Goal: Task Accomplishment & Management: Manage account settings

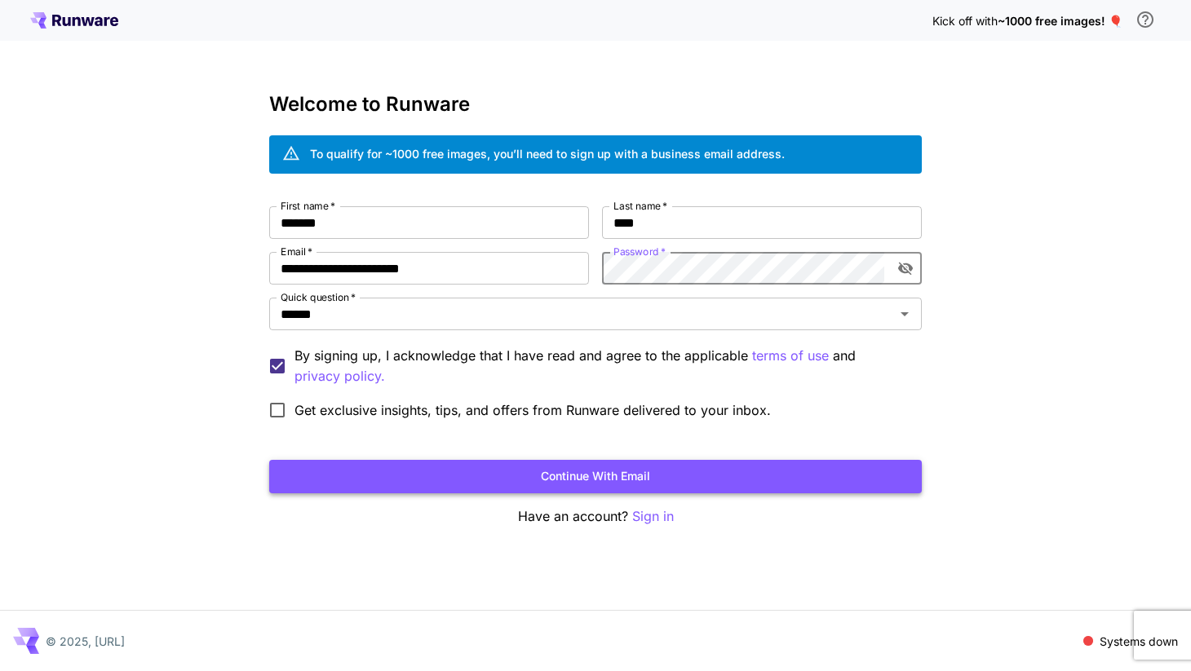
click at [660, 483] on button "Continue with email" at bounding box center [595, 476] width 653 height 33
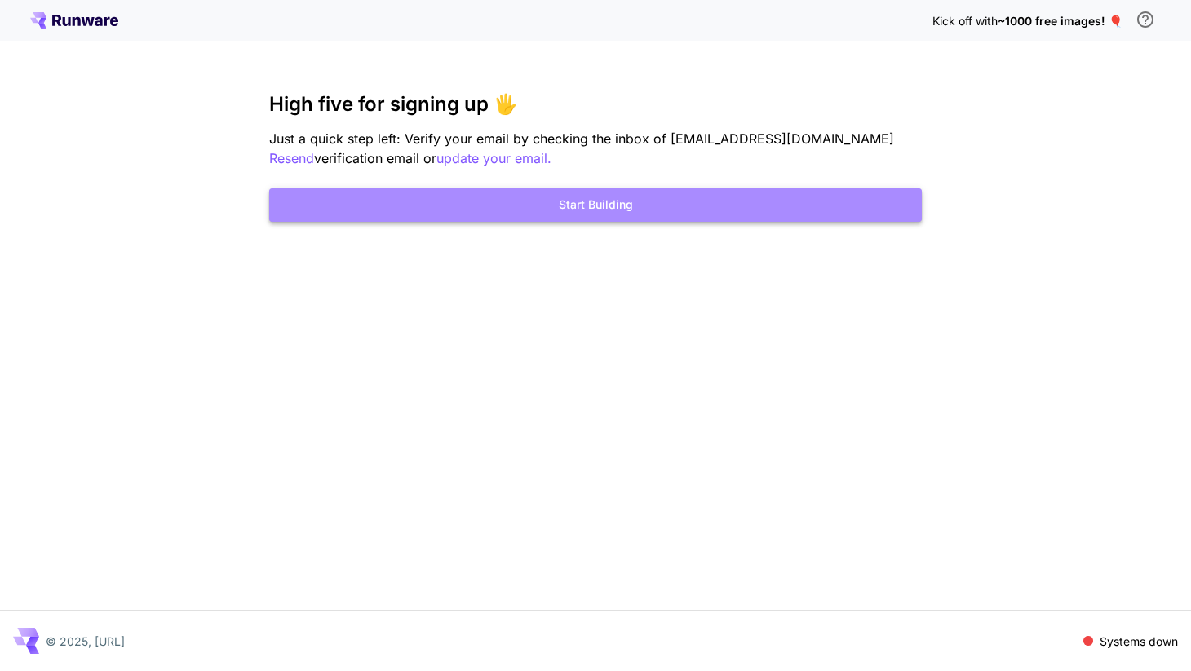
click at [653, 208] on button "Start Building" at bounding box center [595, 204] width 653 height 33
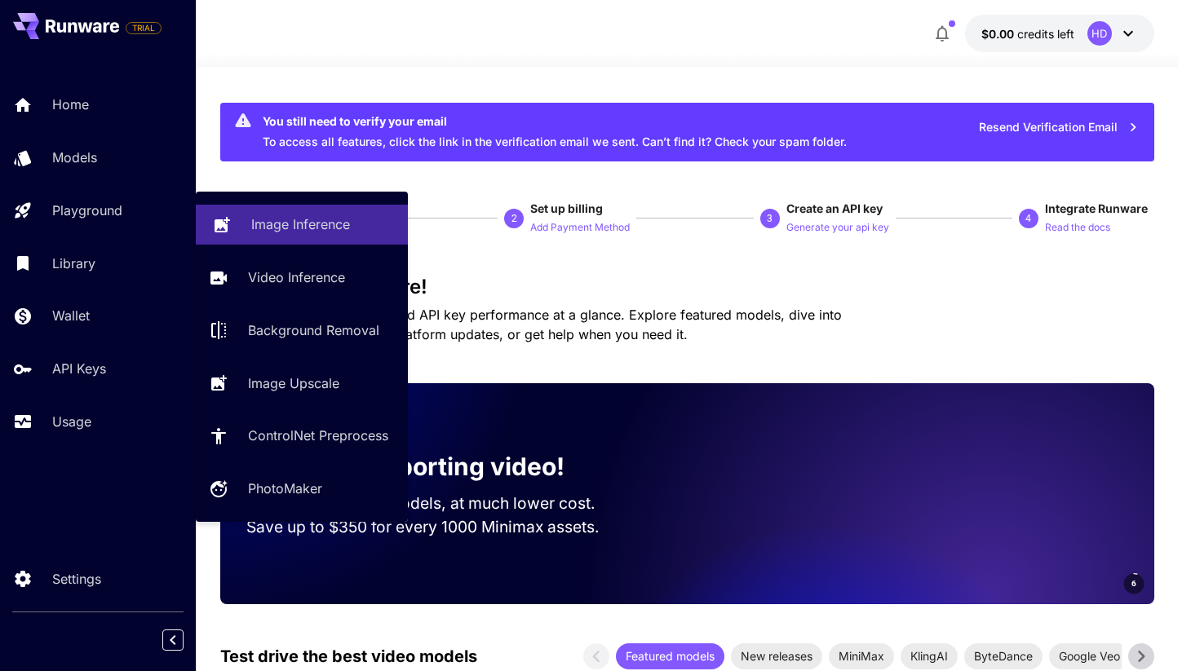
click at [330, 227] on p "Image Inference" at bounding box center [300, 225] width 99 height 20
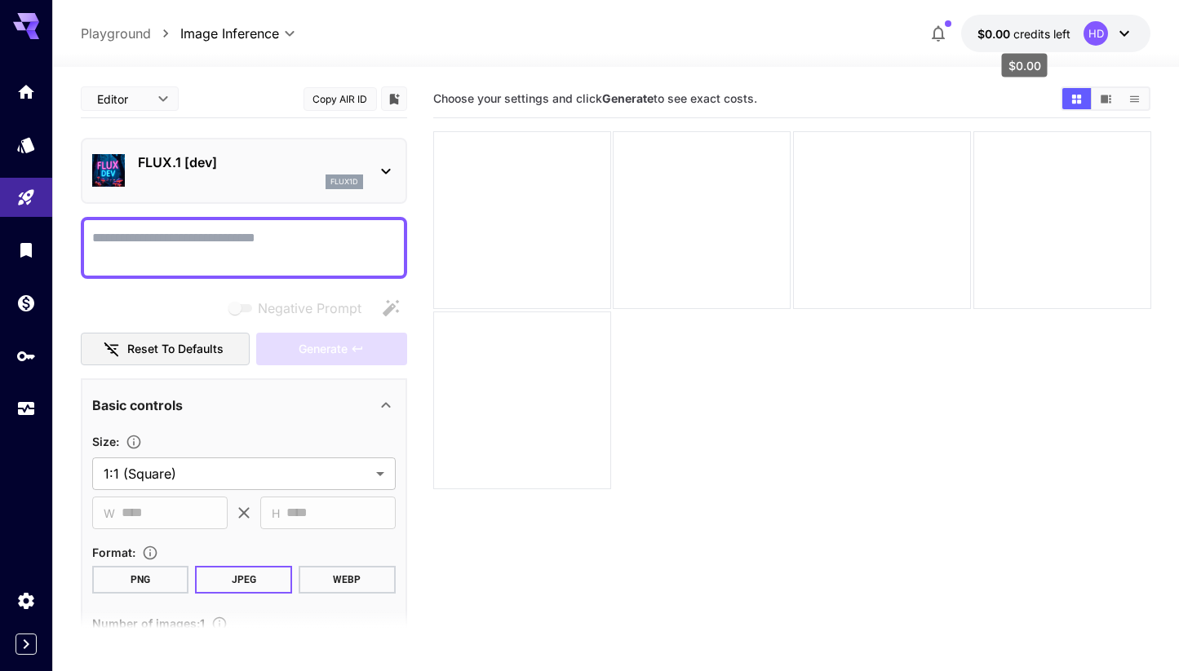
click at [1034, 36] on span "credits left" at bounding box center [1041, 34] width 57 height 14
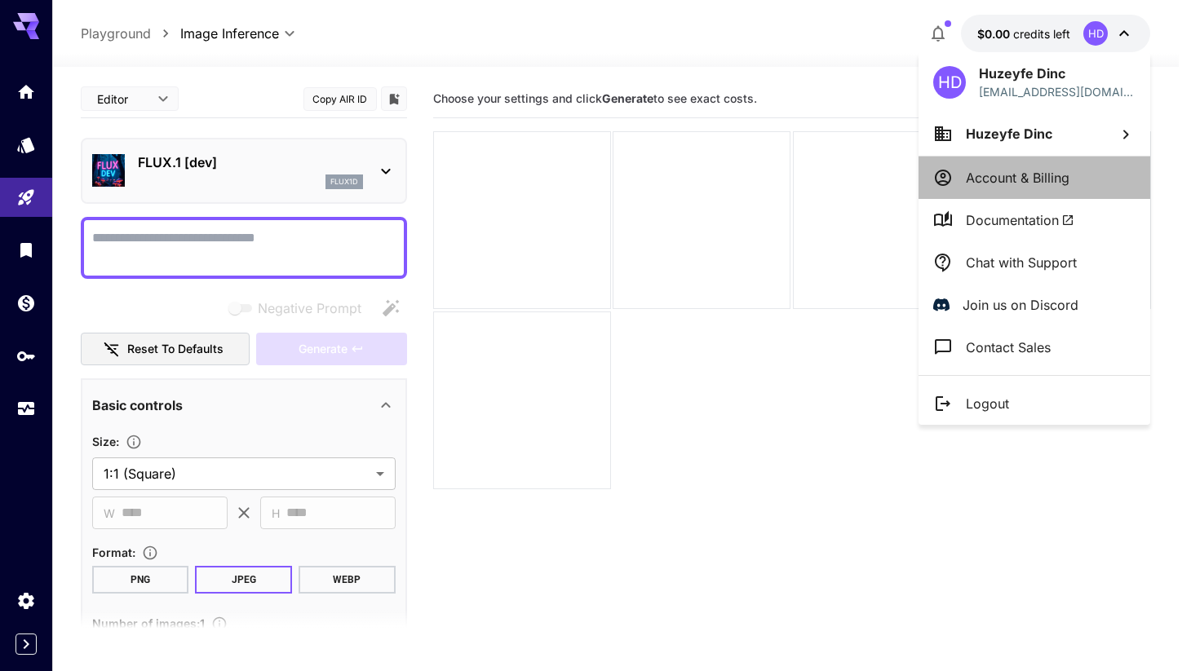
click at [1022, 186] on p "Account & Billing" at bounding box center [1018, 178] width 104 height 20
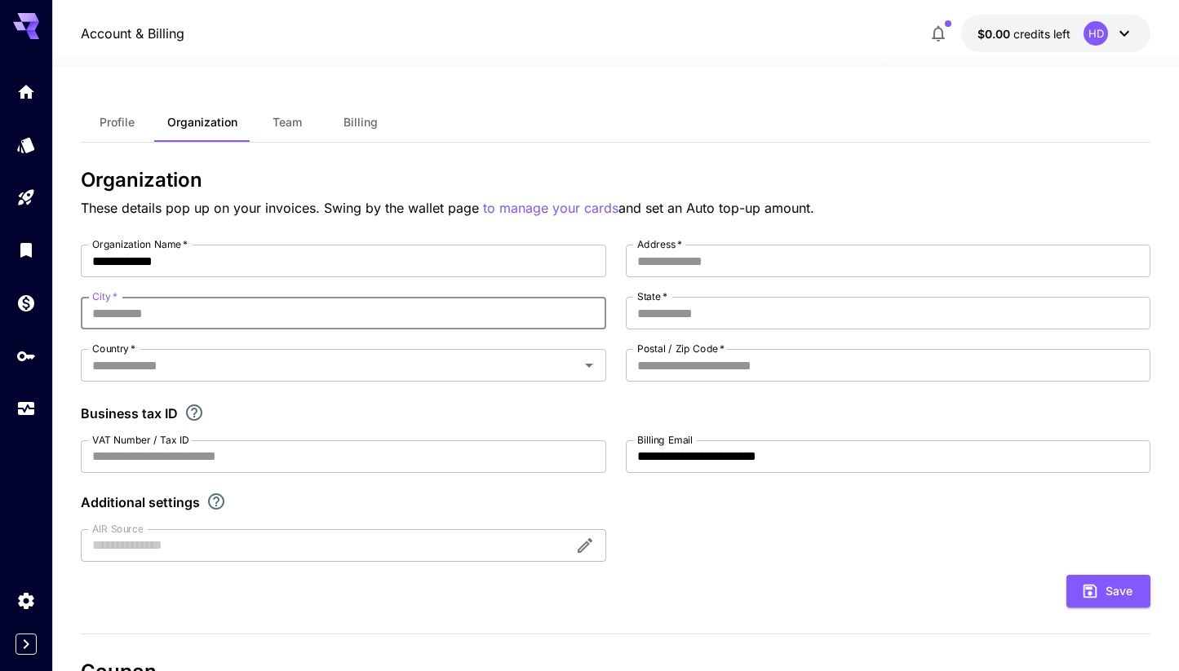
click at [431, 306] on input "City   *" at bounding box center [343, 313] width 525 height 33
click at [1024, 29] on span "credits left" at bounding box center [1041, 34] width 57 height 14
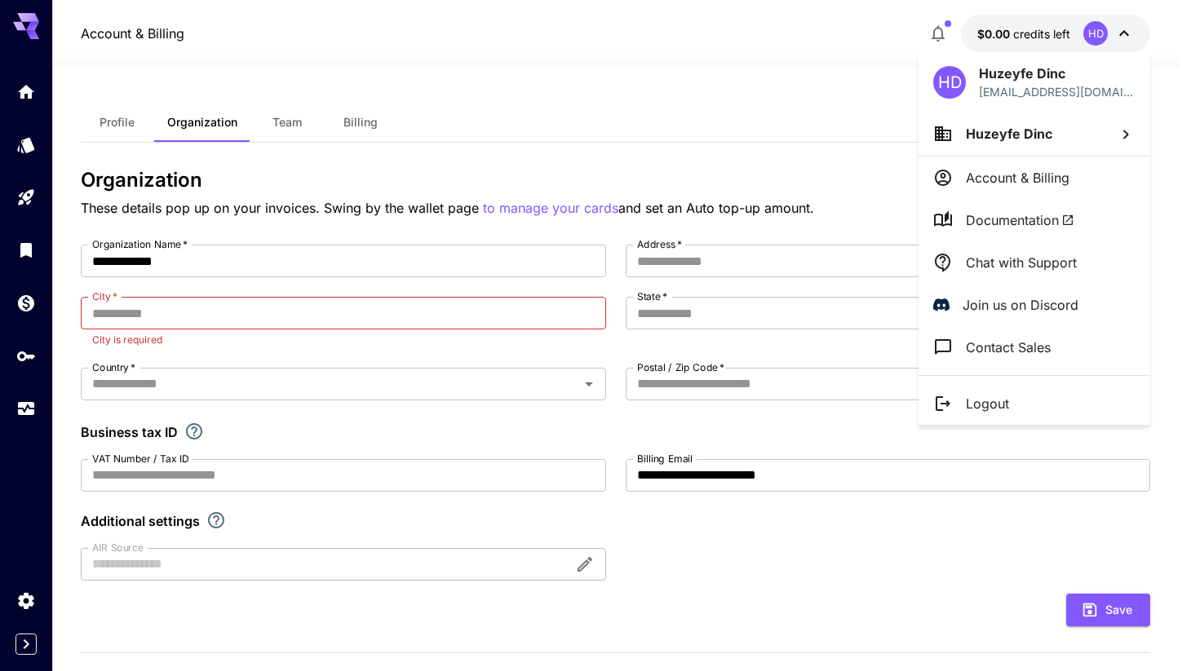
click at [986, 37] on div at bounding box center [595, 335] width 1191 height 671
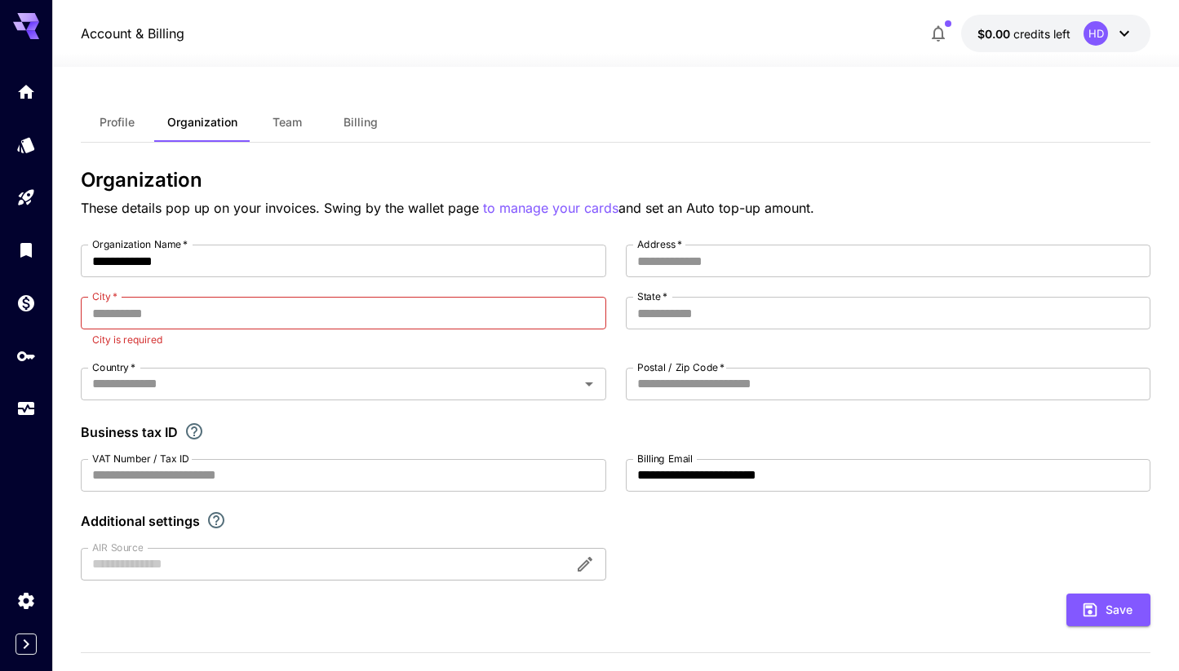
click at [1009, 36] on span "$0.00" at bounding box center [995, 34] width 36 height 14
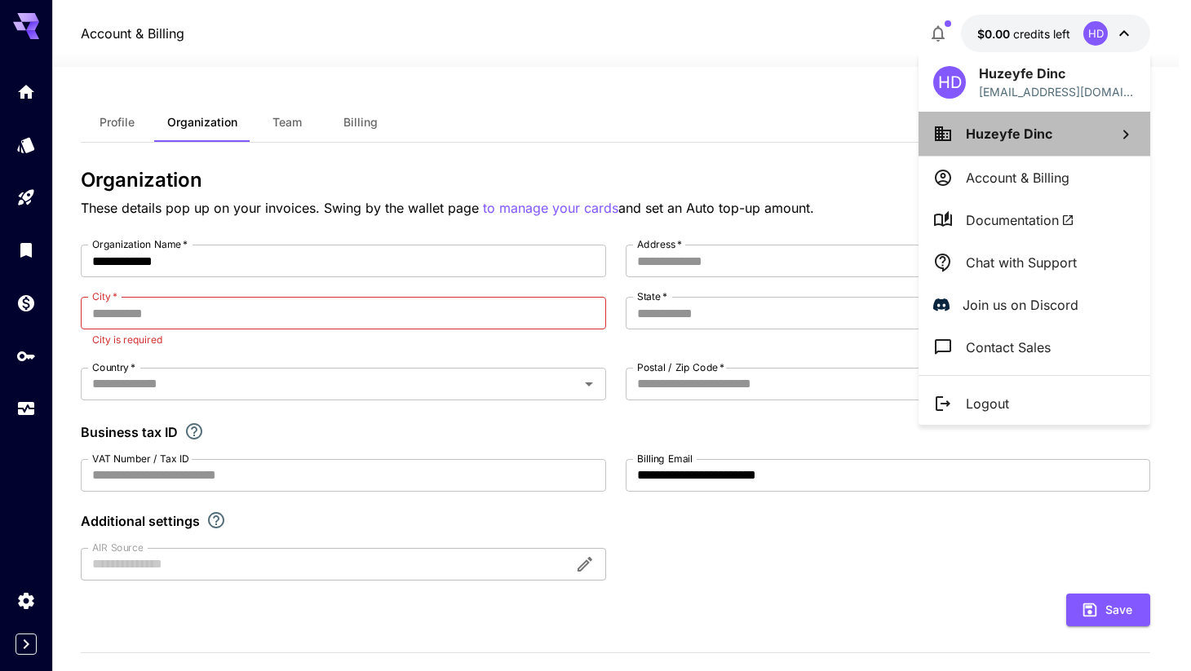
click at [1036, 139] on span "Huzeyfe Dinc" at bounding box center [1009, 134] width 86 height 16
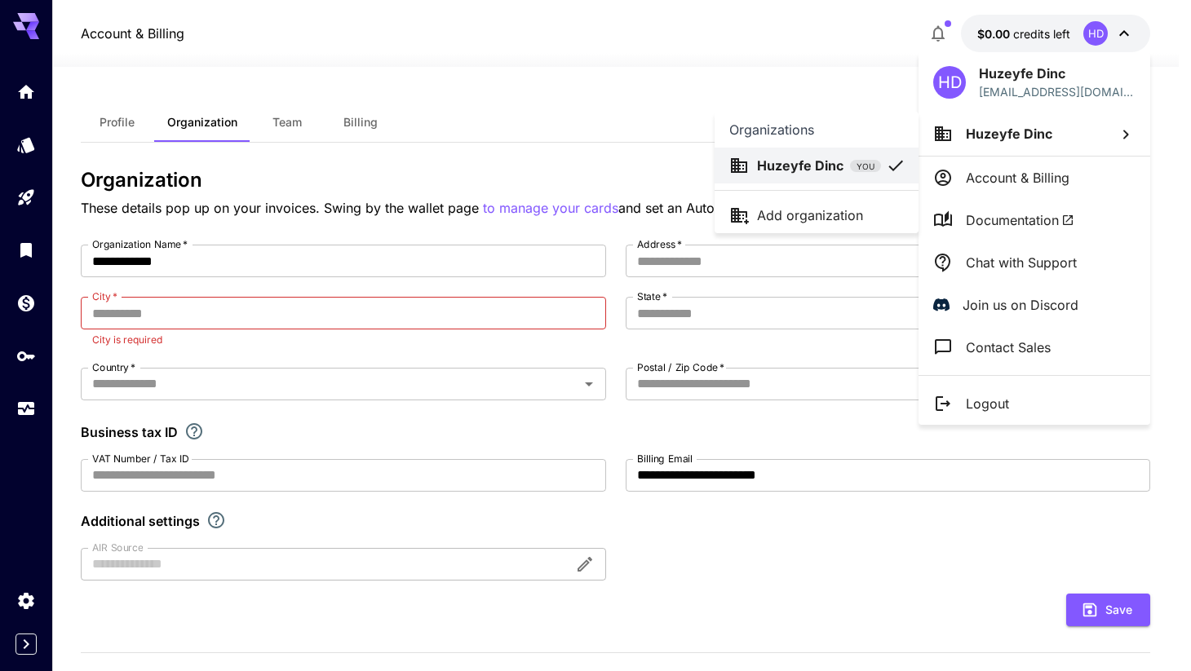
click at [596, 82] on div at bounding box center [595, 335] width 1191 height 671
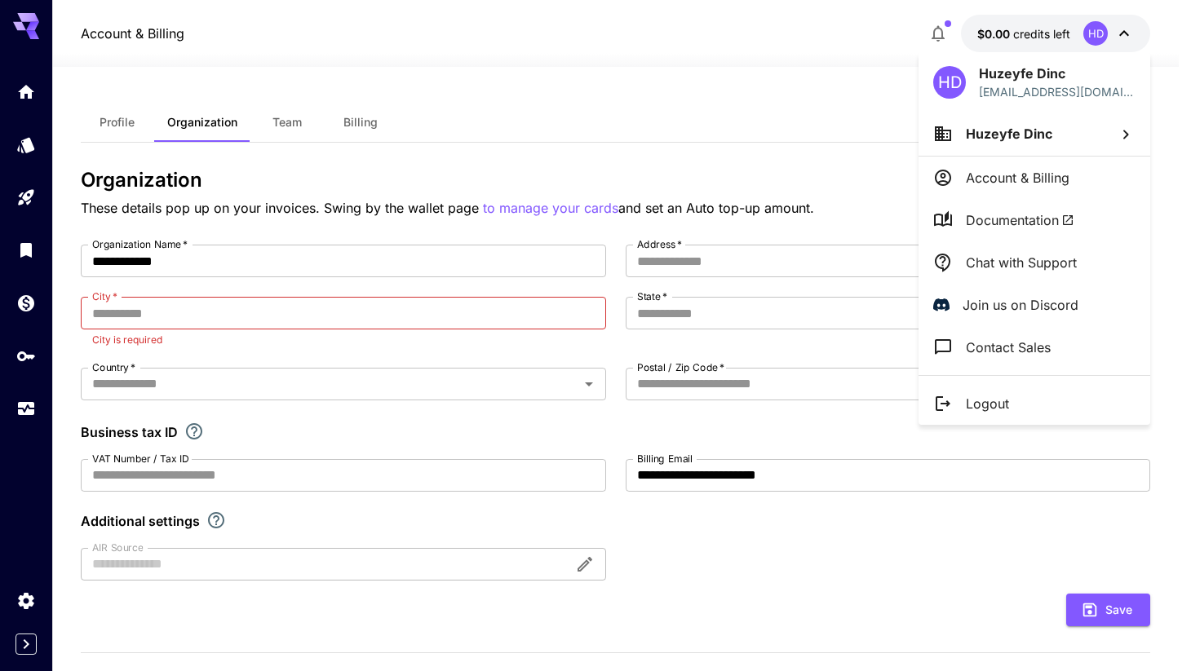
click at [91, 122] on div at bounding box center [595, 335] width 1191 height 671
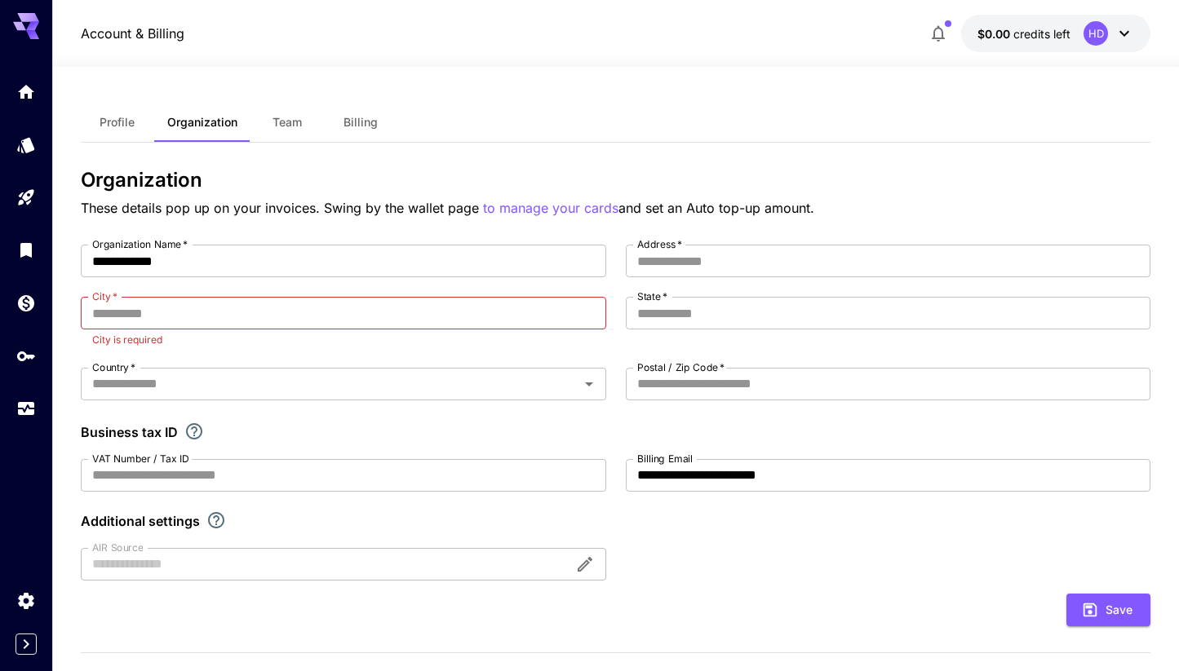
click at [104, 124] on div "HD Huzeyfe Dinc huzeyfe.dinctr@gmail.com Huzeyfe Dinc Account & Billing Documen…" at bounding box center [130, 335] width 261 height 671
click at [29, 426] on div "Usage" at bounding box center [26, 435] width 51 height 37
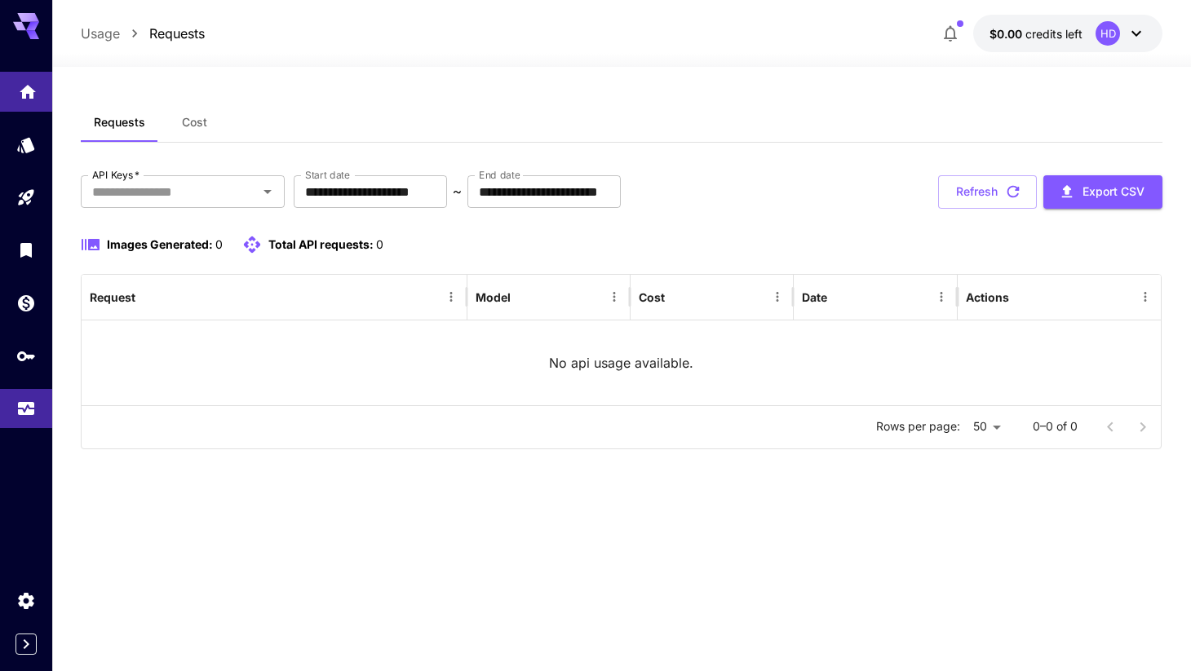
click at [42, 92] on link at bounding box center [26, 92] width 52 height 40
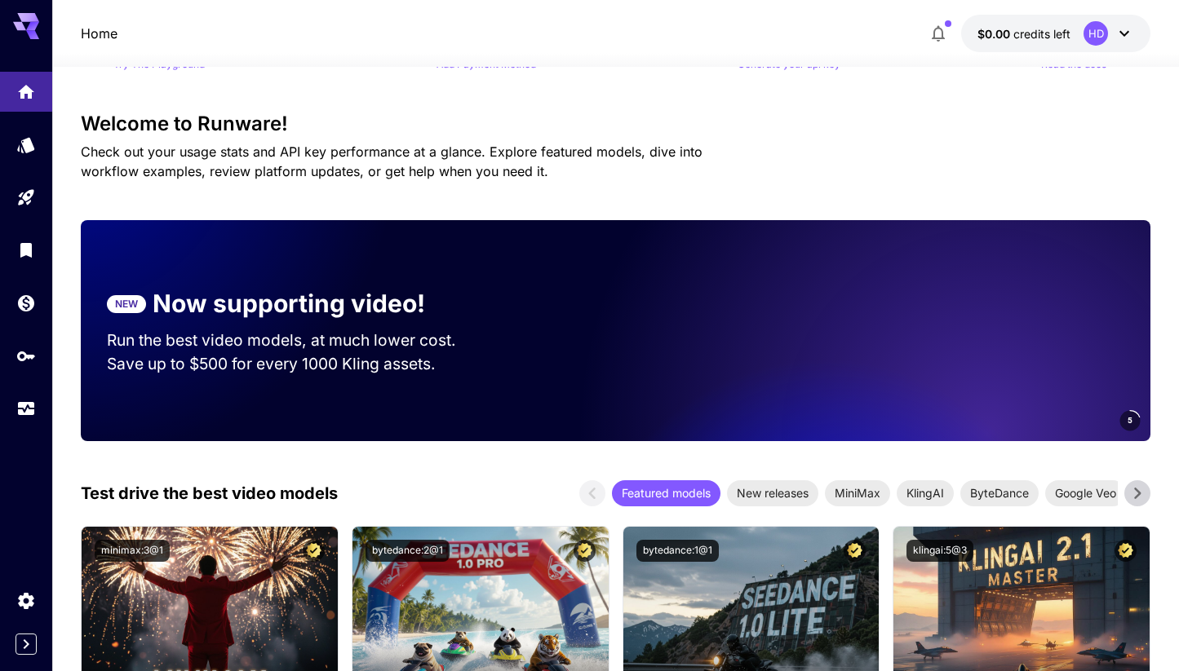
scroll to position [418, 0]
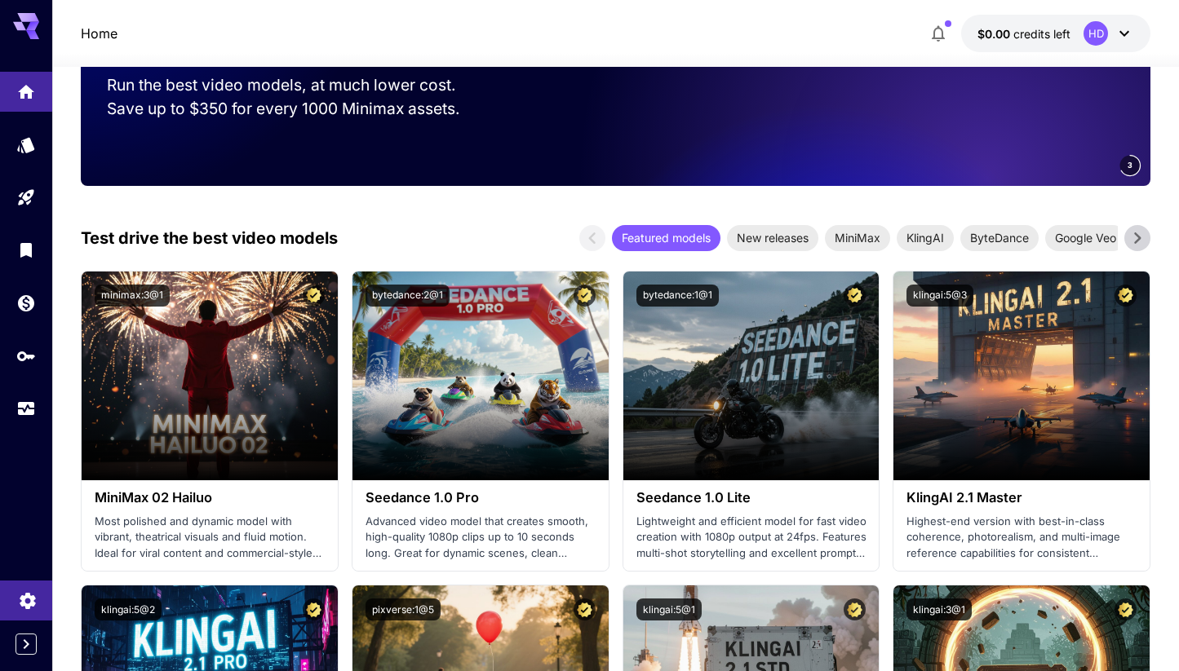
click at [24, 608] on link at bounding box center [26, 601] width 52 height 40
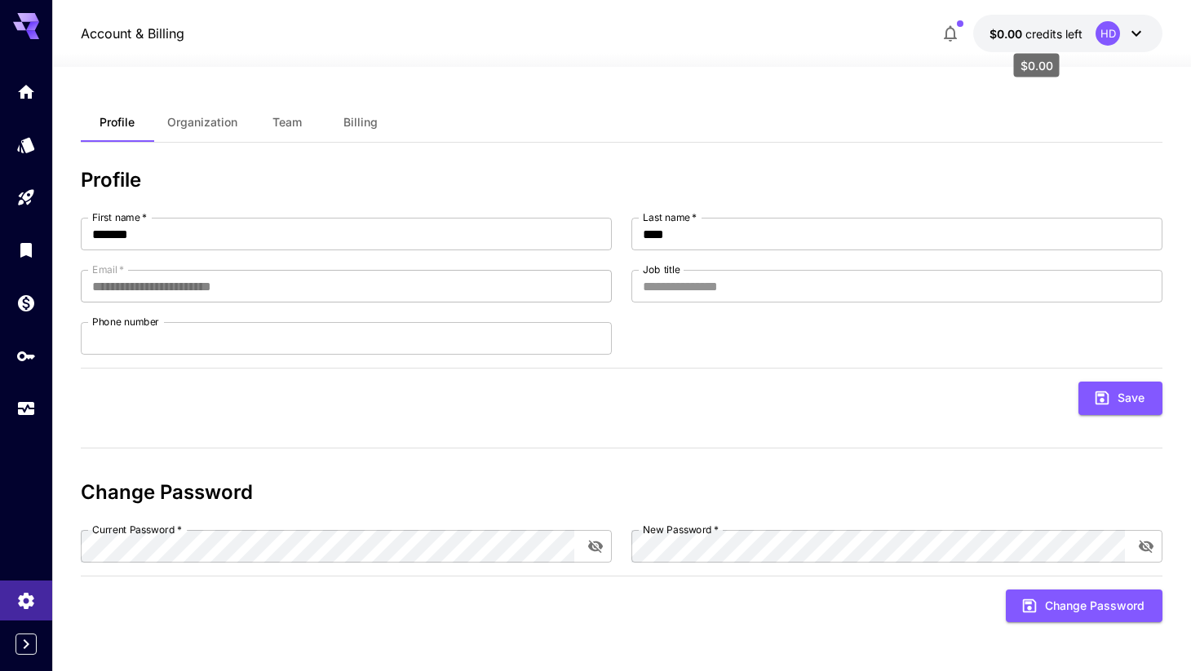
click at [1038, 39] on span "credits left" at bounding box center [1053, 34] width 57 height 14
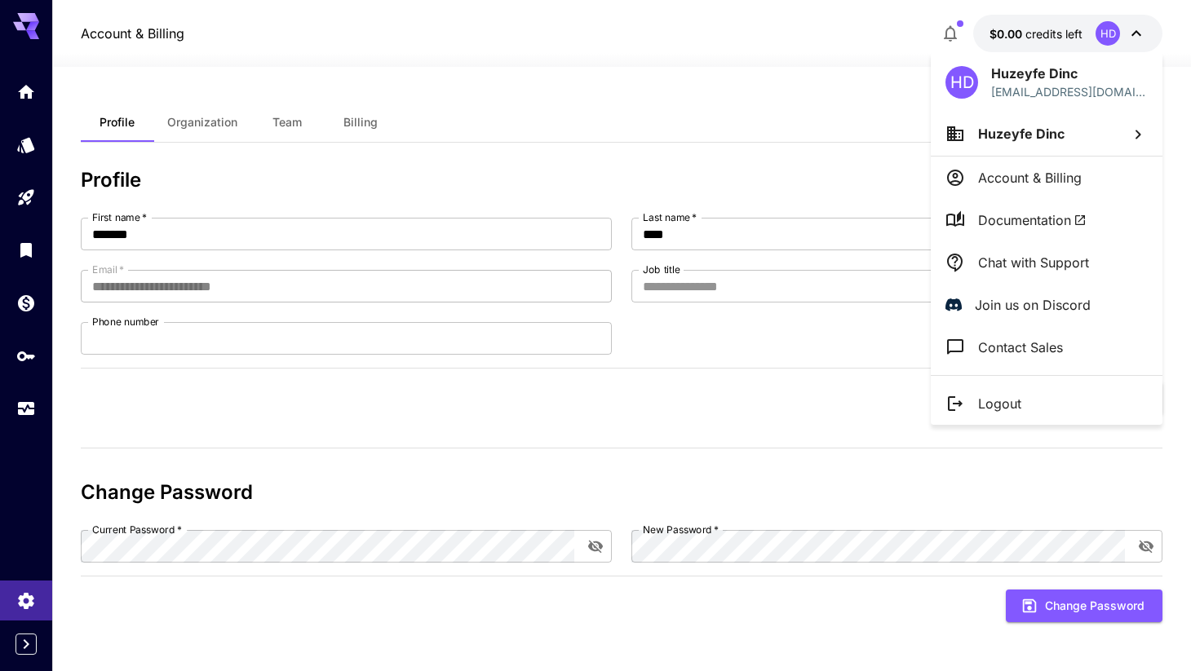
click at [1039, 401] on li "Logout" at bounding box center [1047, 404] width 232 height 42
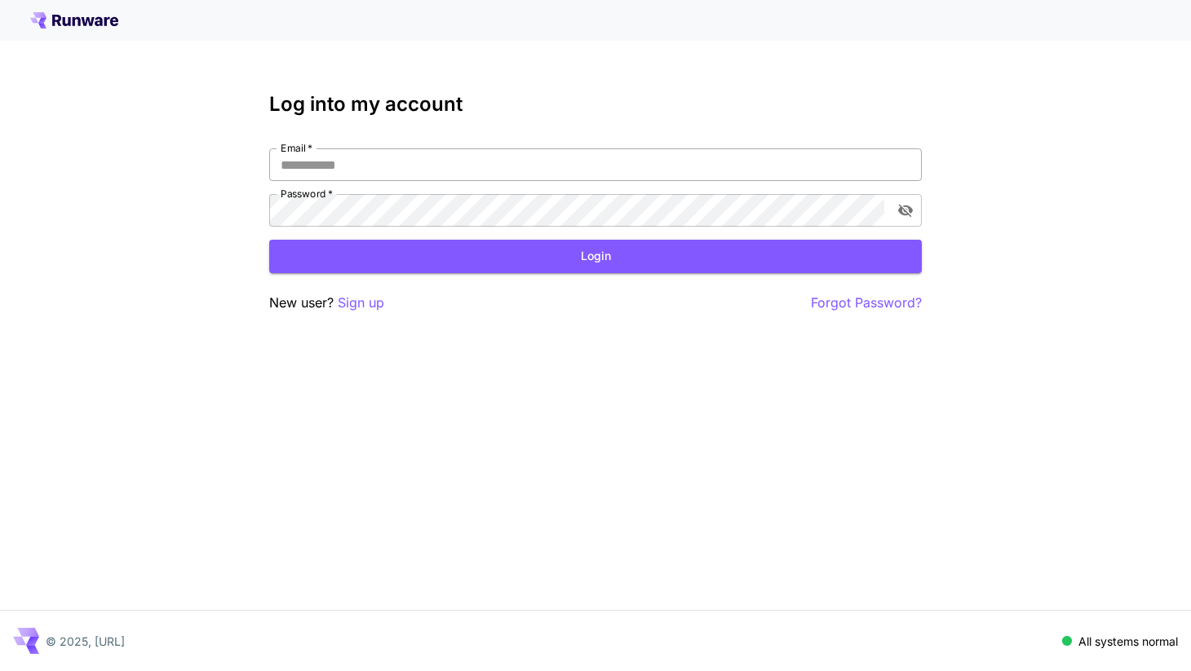
click at [522, 171] on input "Email   *" at bounding box center [595, 164] width 653 height 33
click at [0, 671] on com-1password-button at bounding box center [0, 671] width 0 height 0
click at [706, 152] on input "Email   *" at bounding box center [595, 164] width 653 height 33
paste input "**********"
type input "**********"
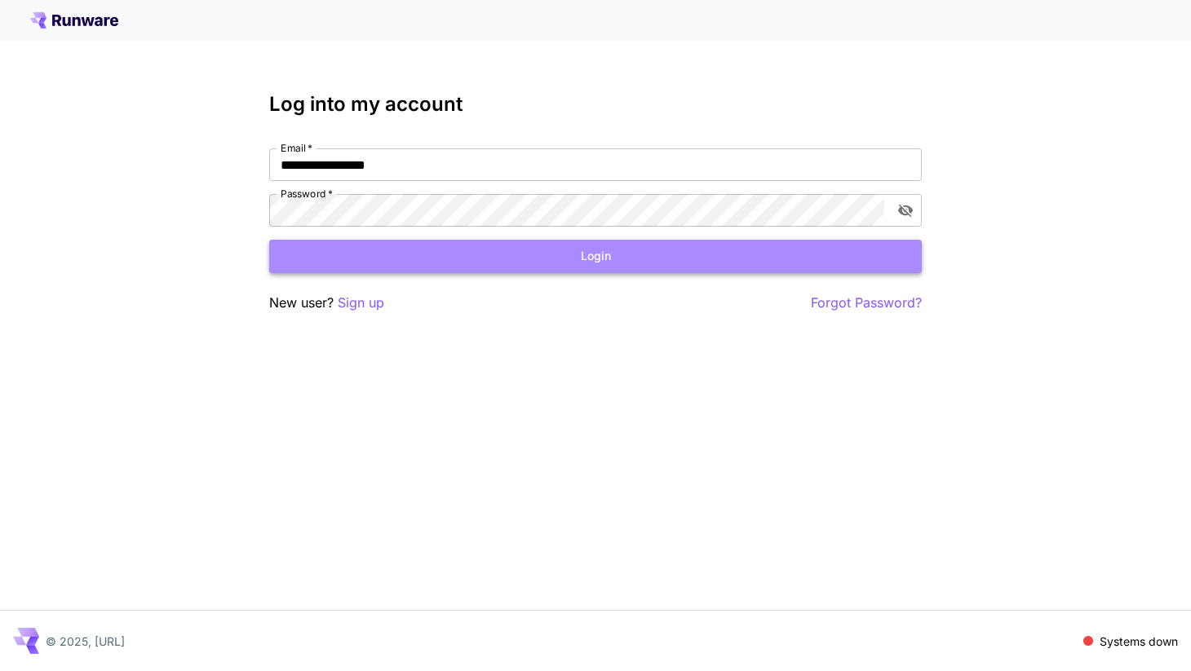
click at [666, 255] on button "Login" at bounding box center [595, 256] width 653 height 33
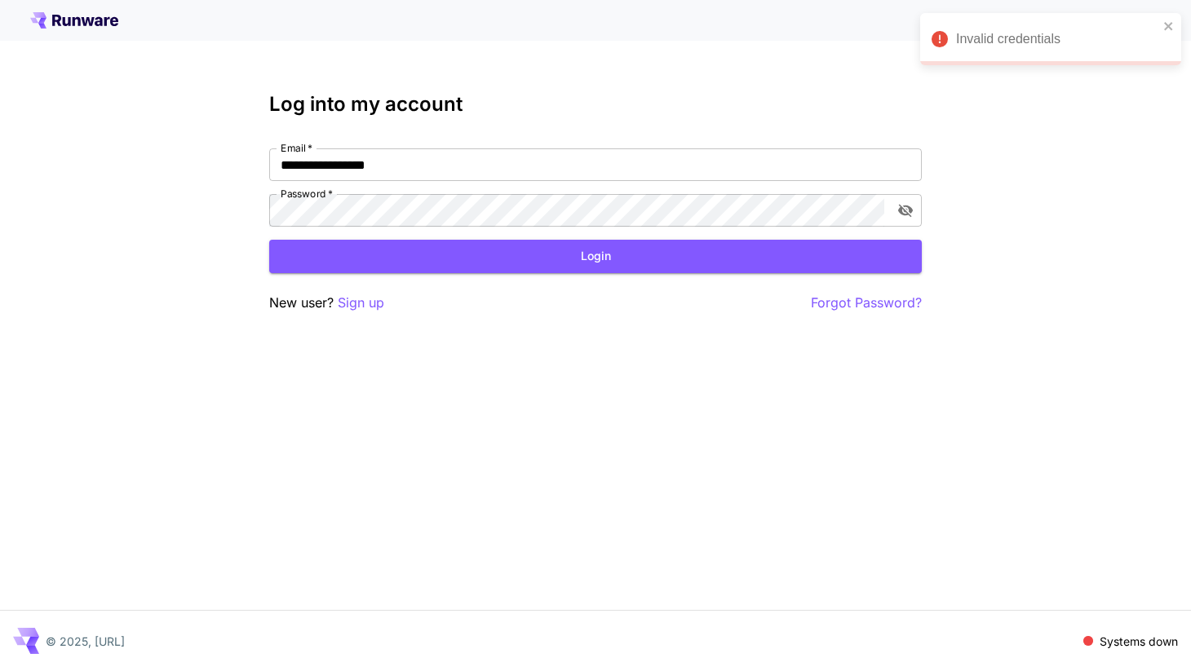
click at [666, 255] on button "Login" at bounding box center [595, 256] width 653 height 33
click at [555, 176] on input "Email   *" at bounding box center [595, 164] width 653 height 33
click at [1142, 641] on p "Systems down" at bounding box center [1139, 641] width 78 height 17
click at [67, 17] on icon at bounding box center [74, 20] width 88 height 16
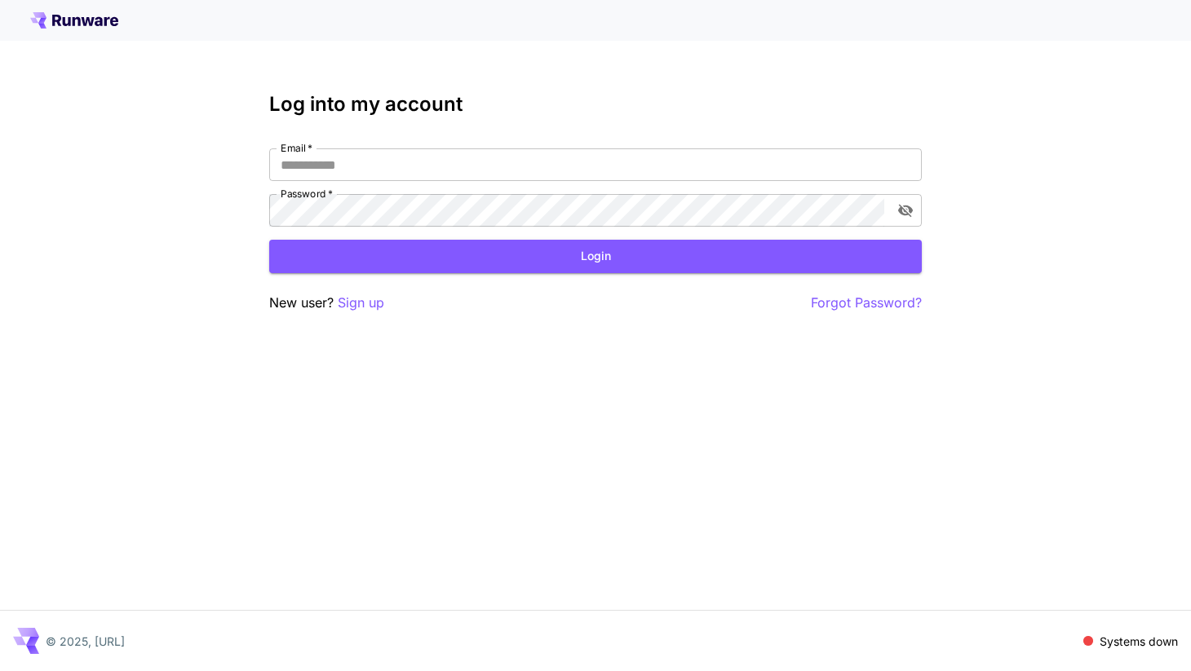
click at [67, 17] on icon at bounding box center [74, 20] width 88 height 16
